Goal: Find specific page/section: Locate a particular part of the current website

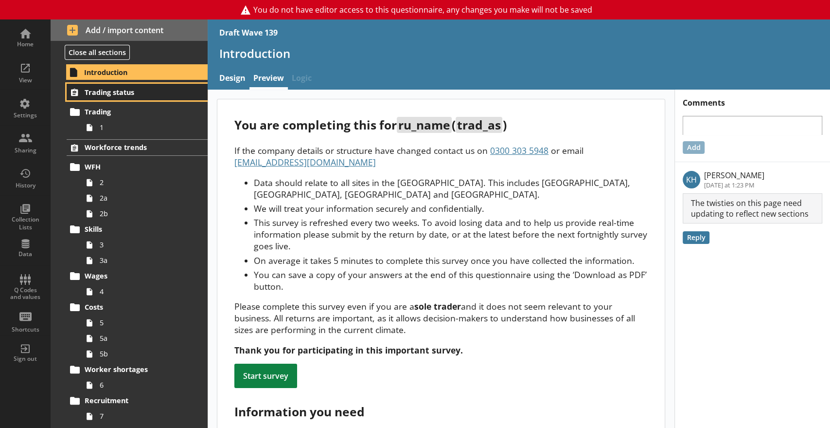
click at [105, 92] on span "Trading status" at bounding box center [135, 92] width 100 height 9
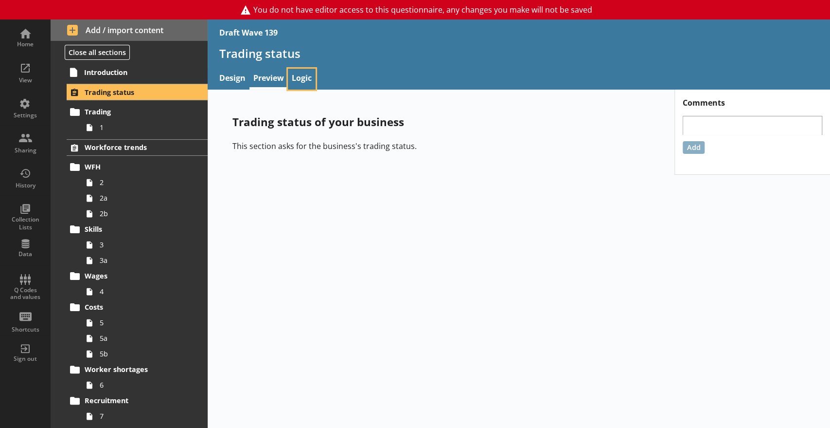
click at [300, 84] on link "Logic" at bounding box center [302, 79] width 28 height 21
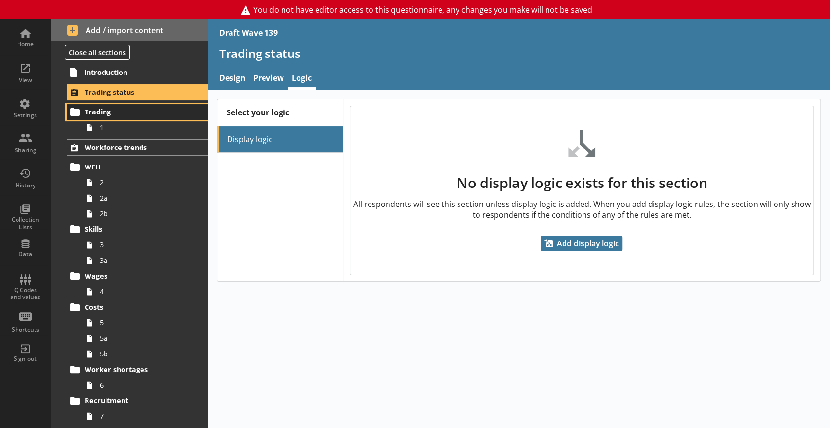
click at [104, 106] on link "Trading" at bounding box center [137, 112] width 141 height 16
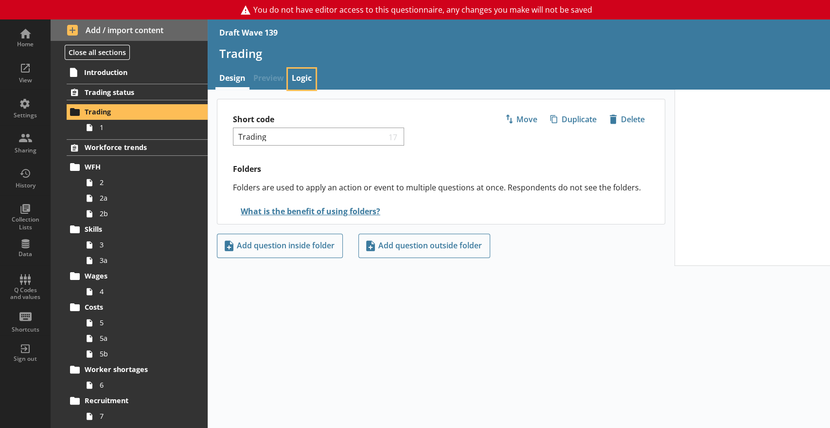
click at [302, 81] on link "Logic" at bounding box center [302, 79] width 28 height 21
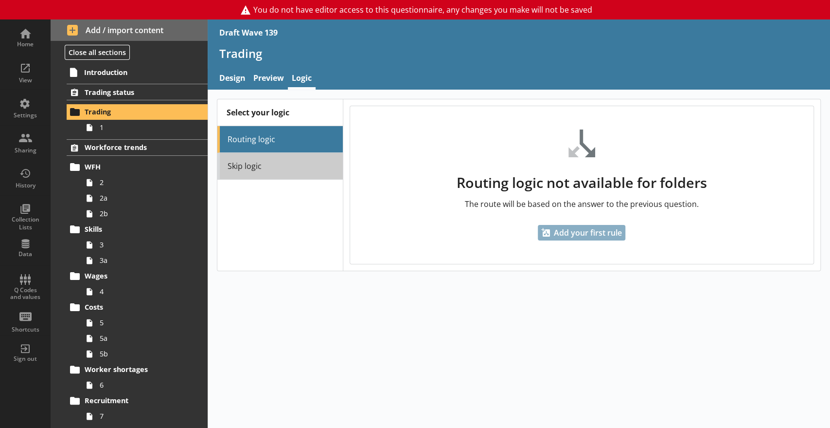
click at [251, 163] on link "Skip logic" at bounding box center [279, 166] width 125 height 27
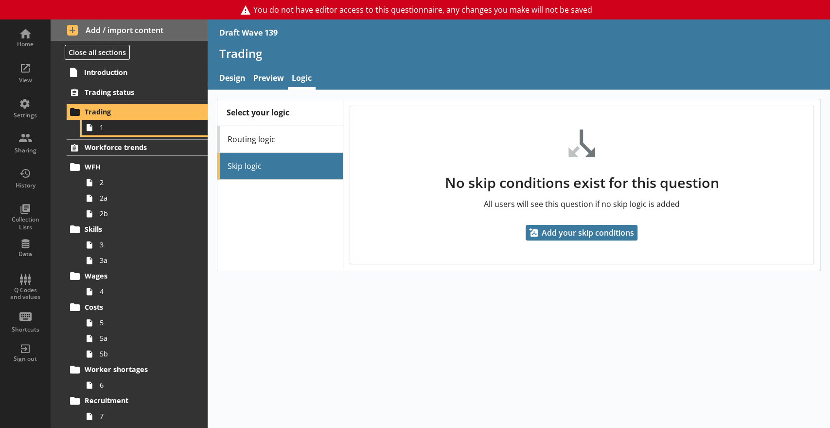
click at [108, 128] on span "1" at bounding box center [144, 127] width 89 height 9
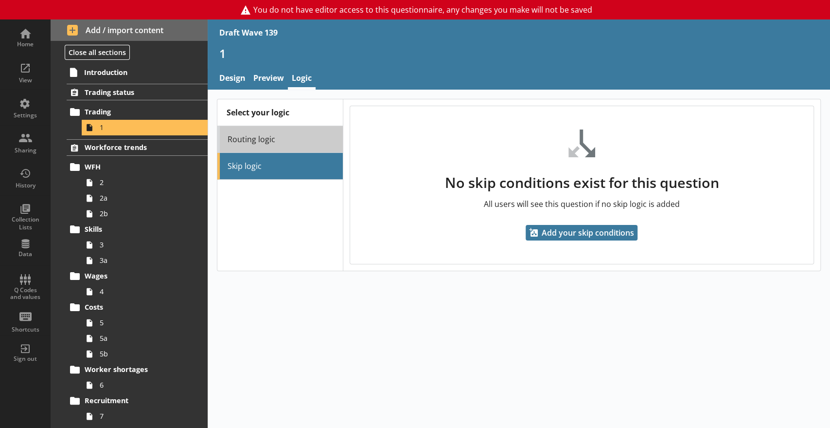
click at [251, 139] on link "Routing logic" at bounding box center [279, 139] width 125 height 27
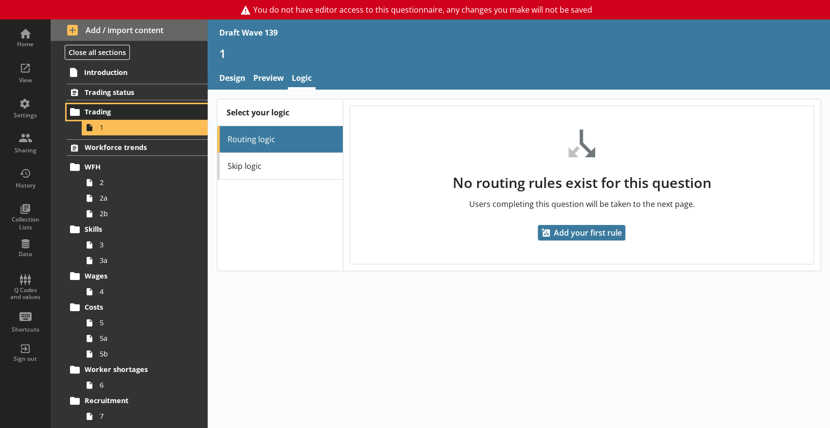
click at [97, 108] on span "Trading" at bounding box center [135, 111] width 100 height 9
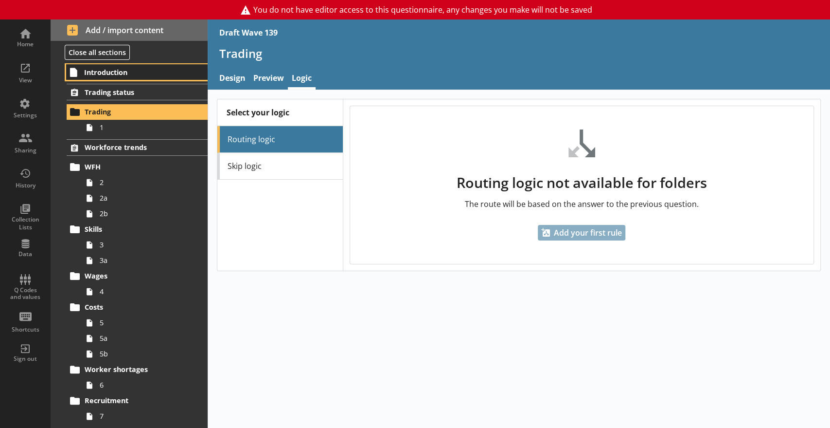
click at [115, 75] on span "Introduction" at bounding box center [134, 72] width 101 height 9
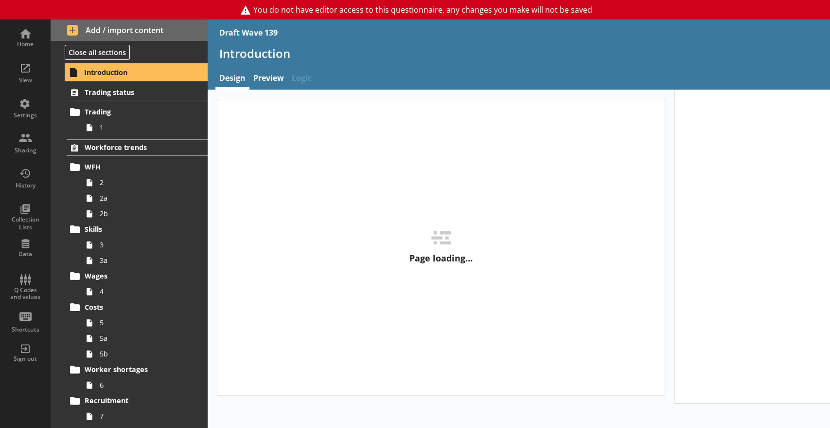
type textarea "x"
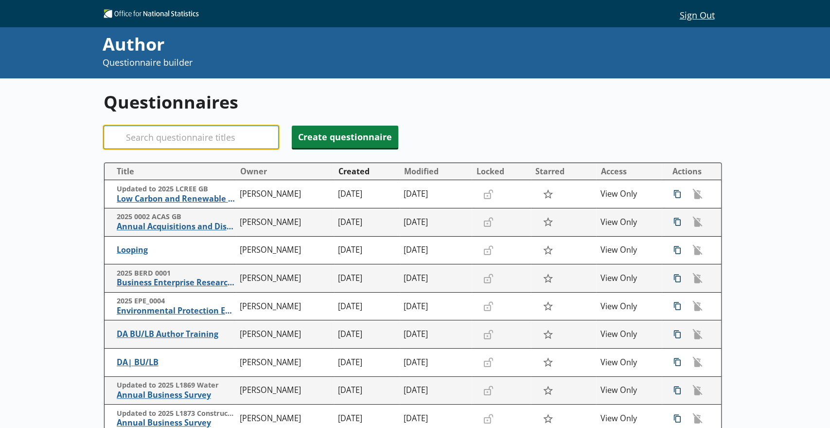
click at [146, 134] on input "Search" at bounding box center [191, 136] width 175 height 23
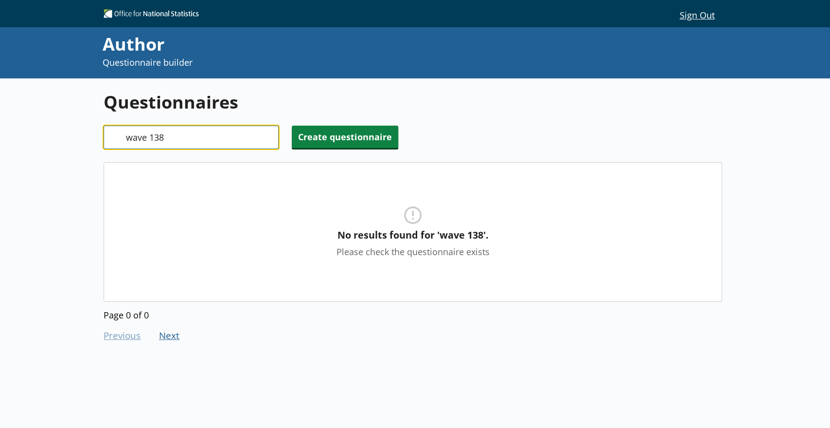
type input "wave 138"
click at [268, 135] on input "wave 138" at bounding box center [191, 136] width 175 height 23
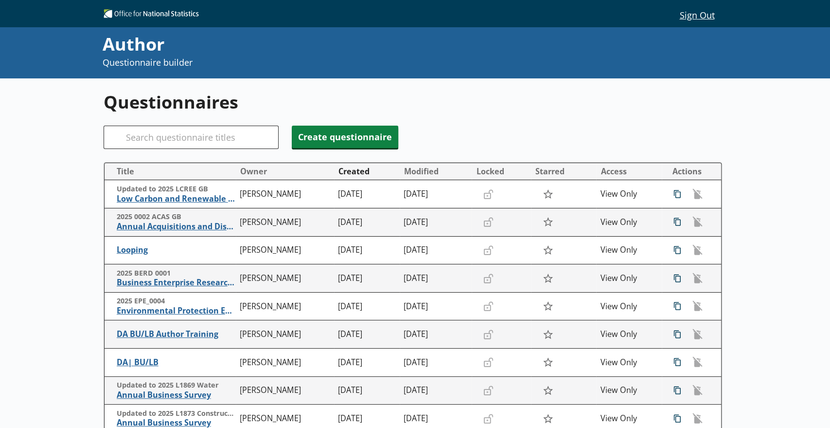
click at [67, 187] on div "Questionnaires Search Create questionnaire Title Owner Created Modified Locked …" at bounding box center [415, 349] width 830 height 543
click at [188, 135] on input "Search" at bounding box center [191, 136] width 175 height 23
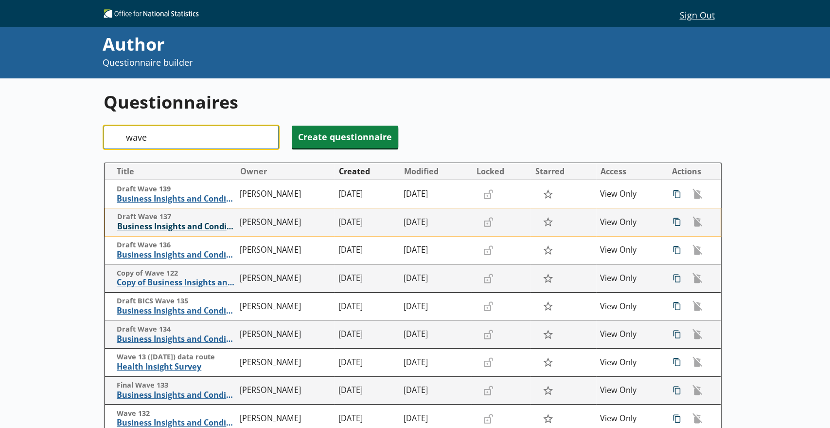
type input "wave"
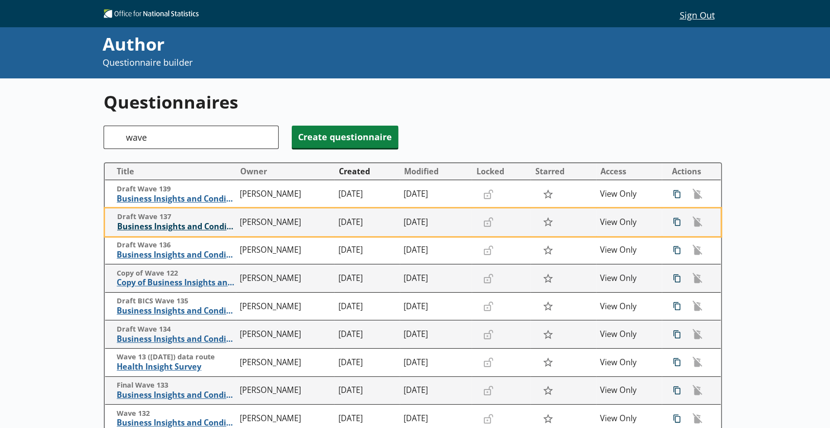
click at [197, 226] on span "Business Insights and Conditions Survey (BICS)" at bounding box center [176, 226] width 119 height 10
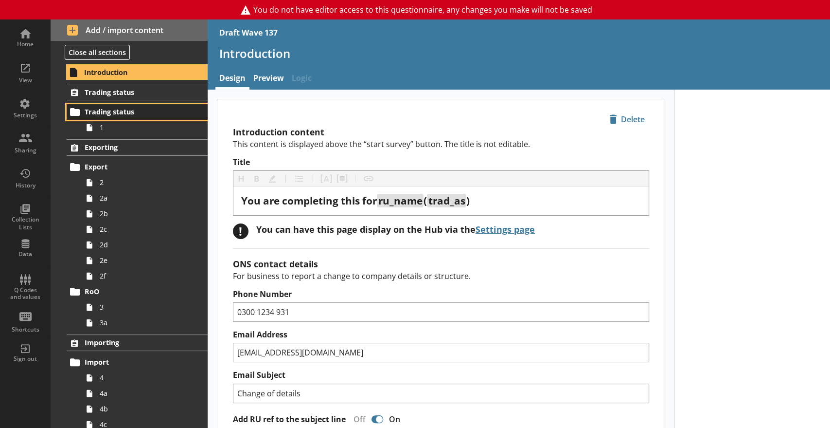
click at [147, 112] on span "Trading status" at bounding box center [135, 111] width 100 height 9
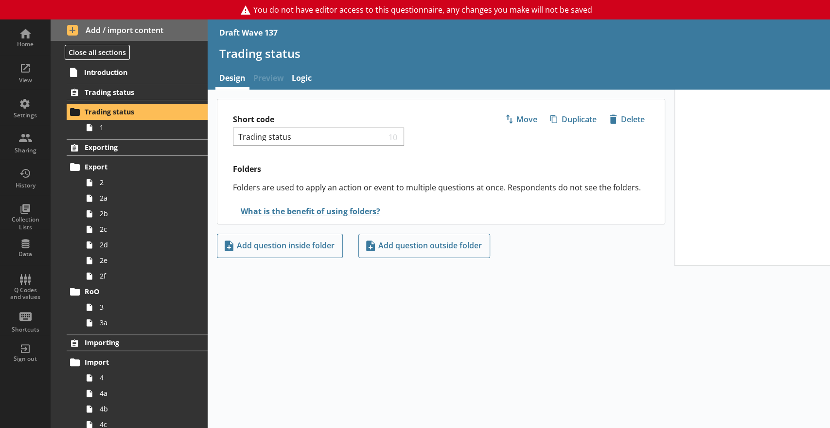
click at [302, 80] on link "Logic" at bounding box center [302, 79] width 28 height 21
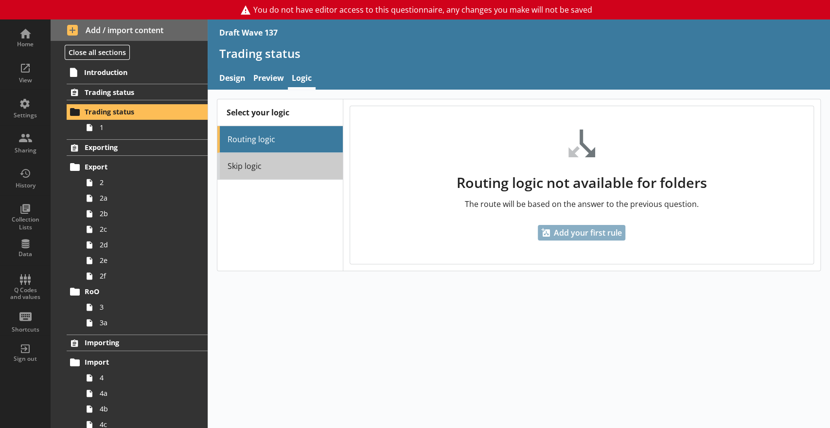
click at [271, 158] on link "Skip logic" at bounding box center [279, 166] width 125 height 27
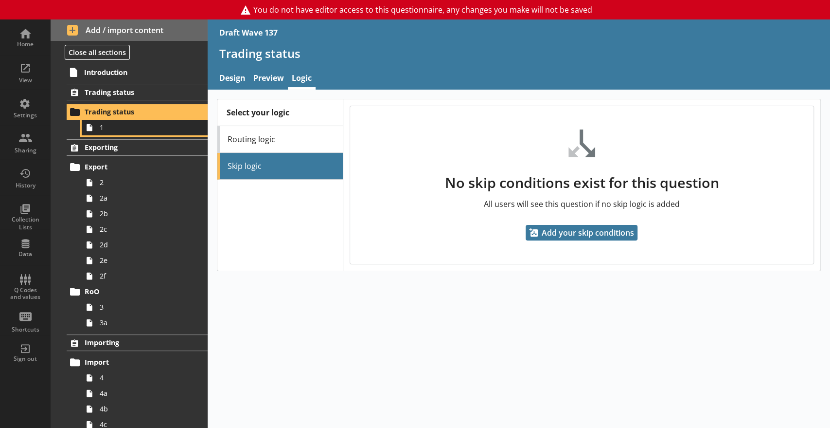
click at [113, 131] on span "1" at bounding box center [144, 127] width 89 height 9
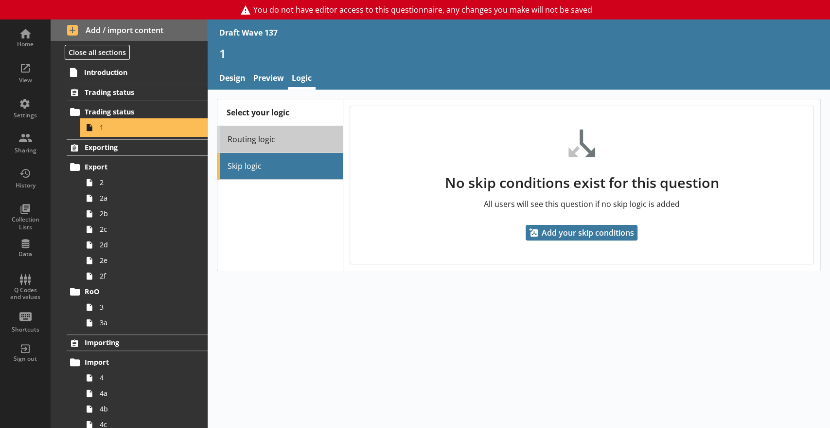
click at [276, 132] on link "Routing logic" at bounding box center [279, 139] width 125 height 27
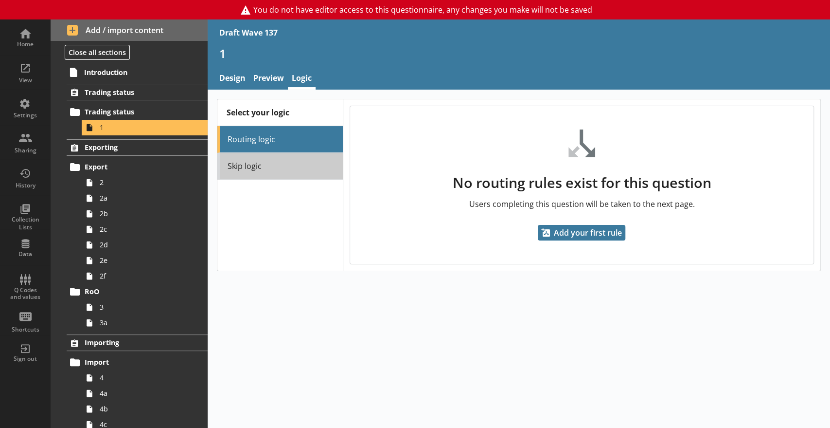
click at [283, 164] on link "Skip logic" at bounding box center [279, 166] width 125 height 27
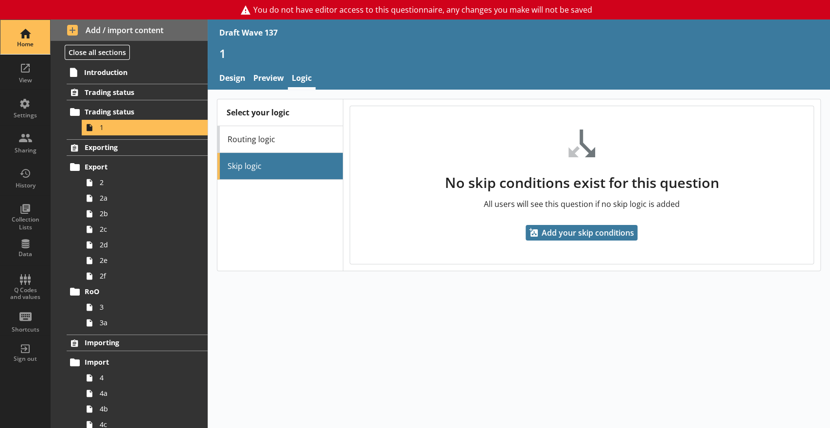
click at [30, 36] on div "Home" at bounding box center [25, 37] width 34 height 34
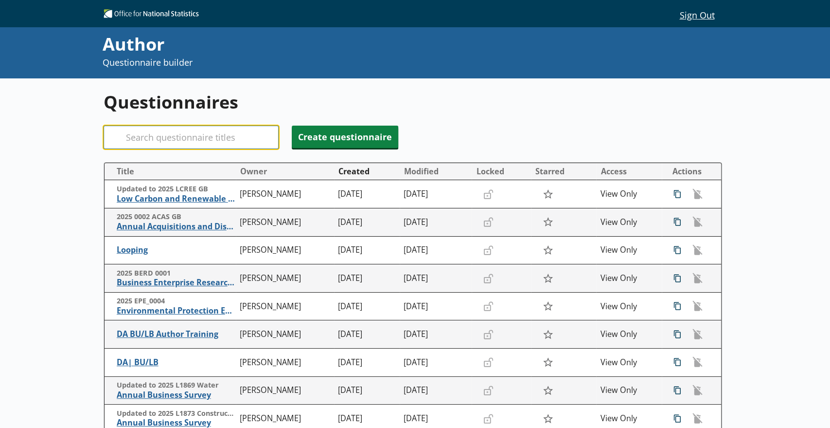
click at [201, 143] on input "Search" at bounding box center [191, 136] width 175 height 23
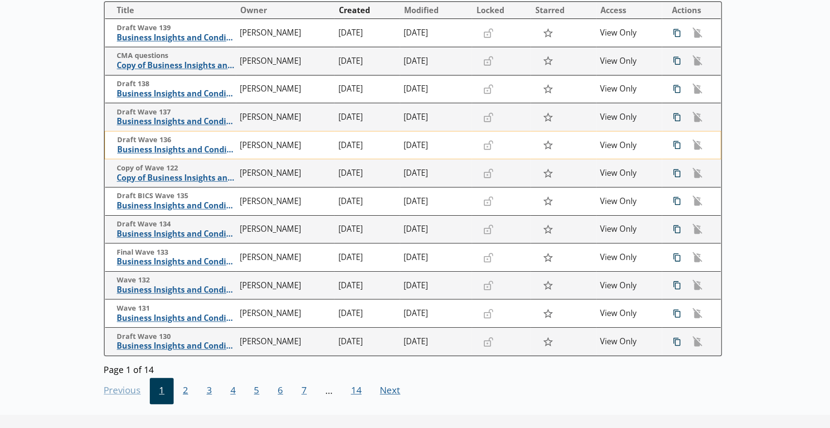
scroll to position [165, 0]
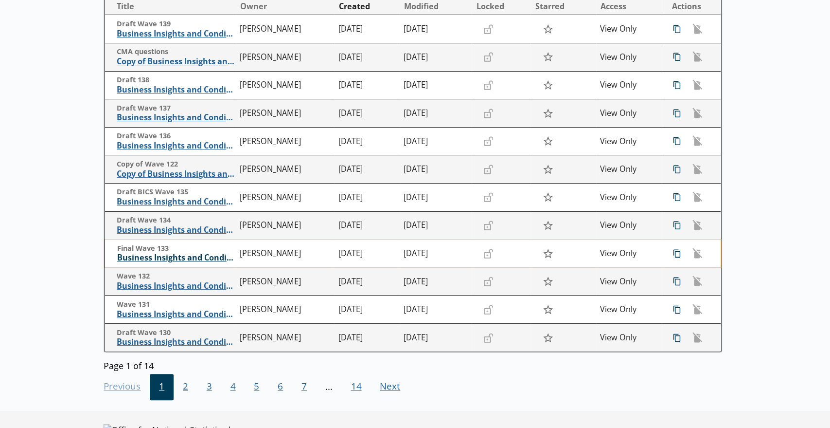
type input "bics"
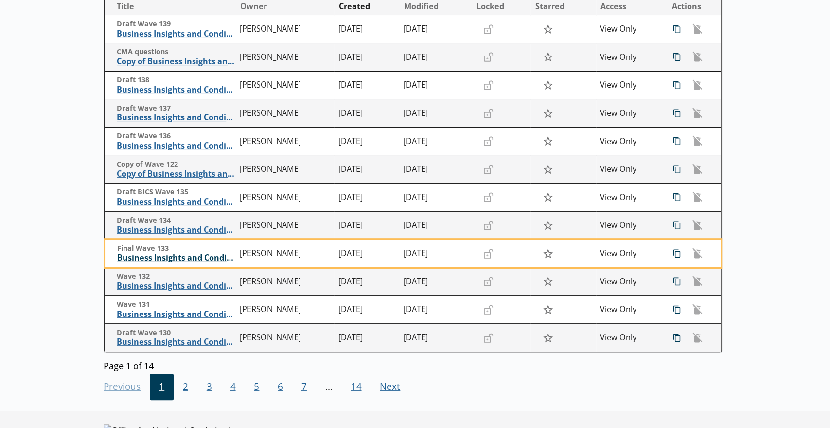
click at [142, 259] on span "Business Insights and Conditions Survey (BICS)" at bounding box center [176, 257] width 119 height 10
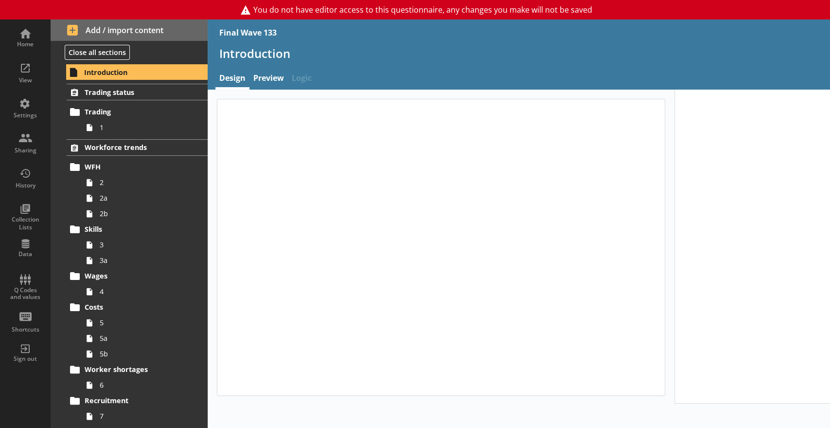
type textarea "x"
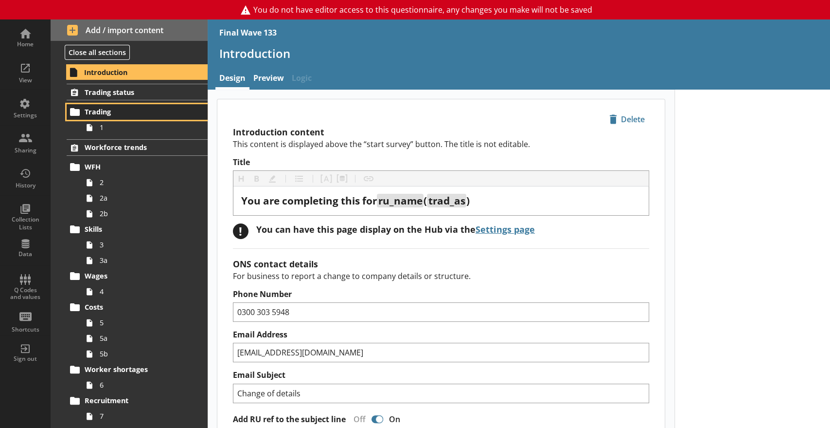
click at [101, 109] on span "Trading" at bounding box center [135, 111] width 100 height 9
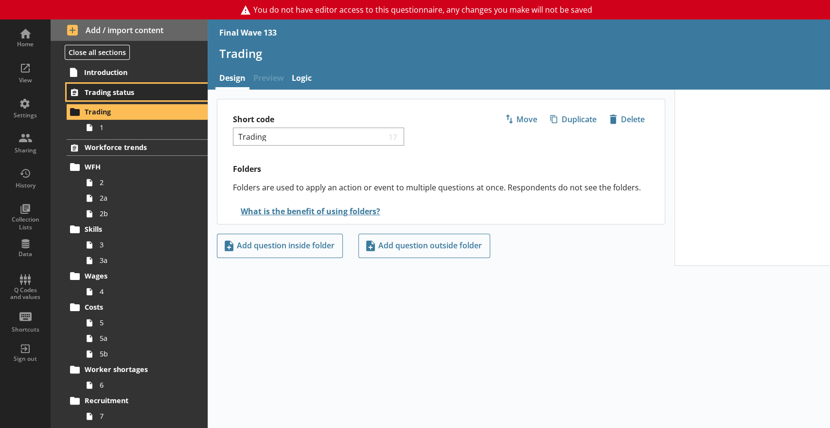
click at [132, 90] on span "Trading status" at bounding box center [135, 92] width 100 height 9
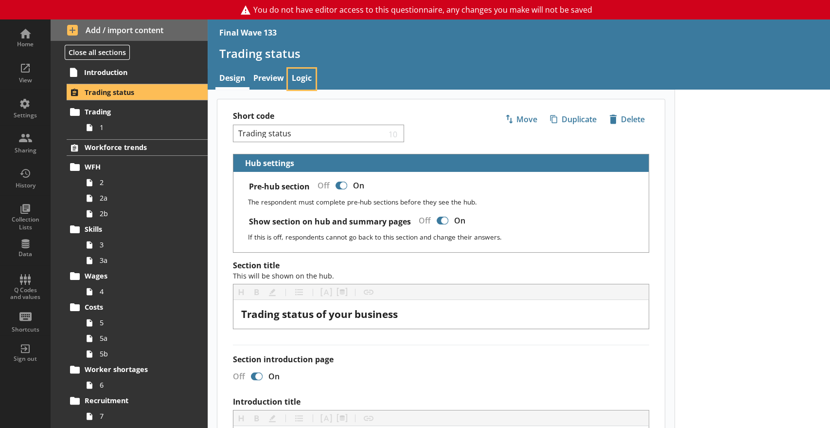
click at [294, 73] on link "Logic" at bounding box center [302, 79] width 28 height 21
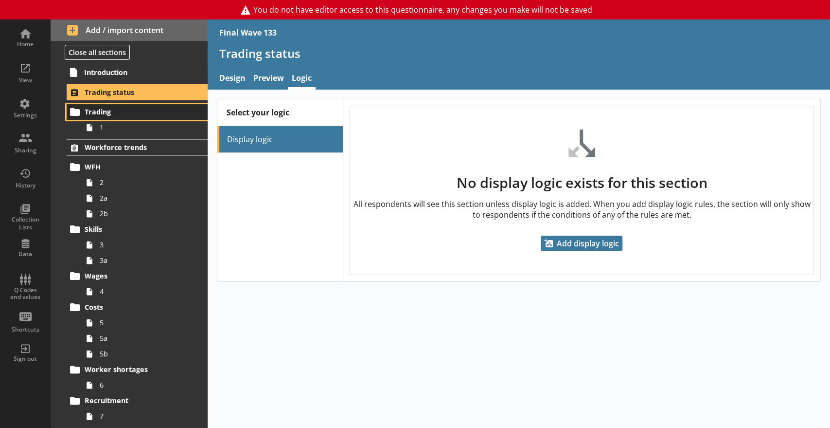
click at [101, 111] on span "Trading" at bounding box center [135, 111] width 100 height 9
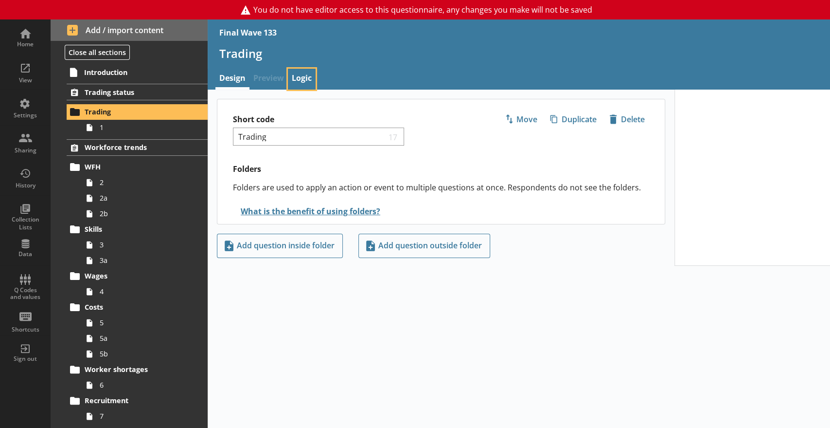
click at [300, 72] on link "Logic" at bounding box center [302, 79] width 28 height 21
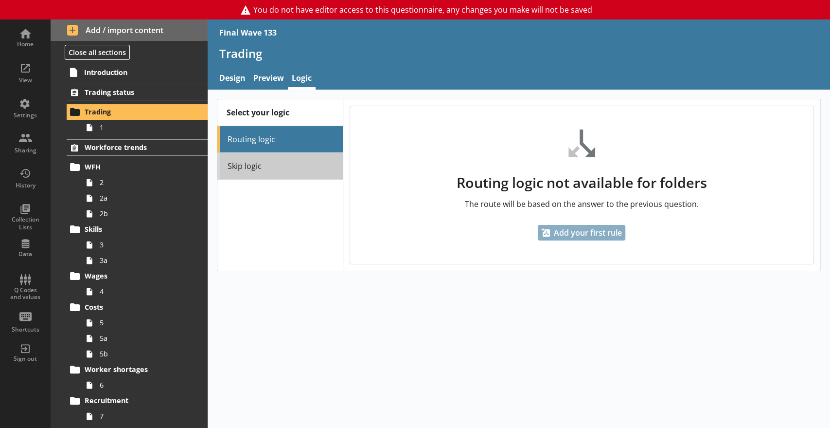
click at [252, 165] on link "Skip logic" at bounding box center [279, 166] width 125 height 27
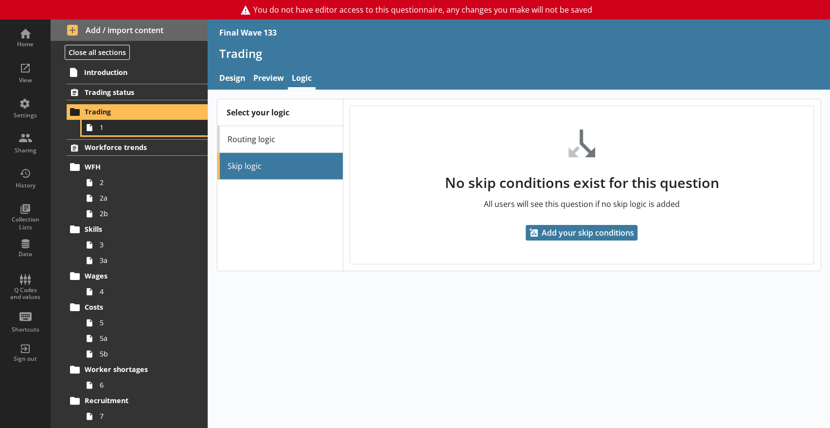
click at [97, 125] on icon at bounding box center [90, 128] width 16 height 16
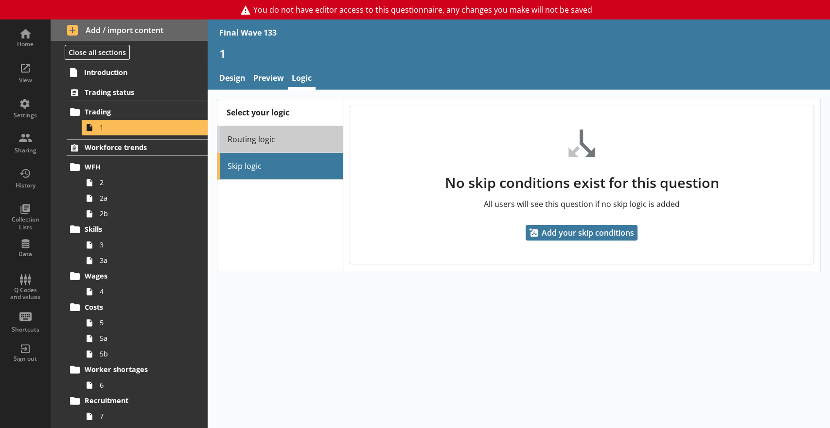
click at [284, 141] on link "Routing logic" at bounding box center [279, 139] width 125 height 27
